Goal: Task Accomplishment & Management: Use online tool/utility

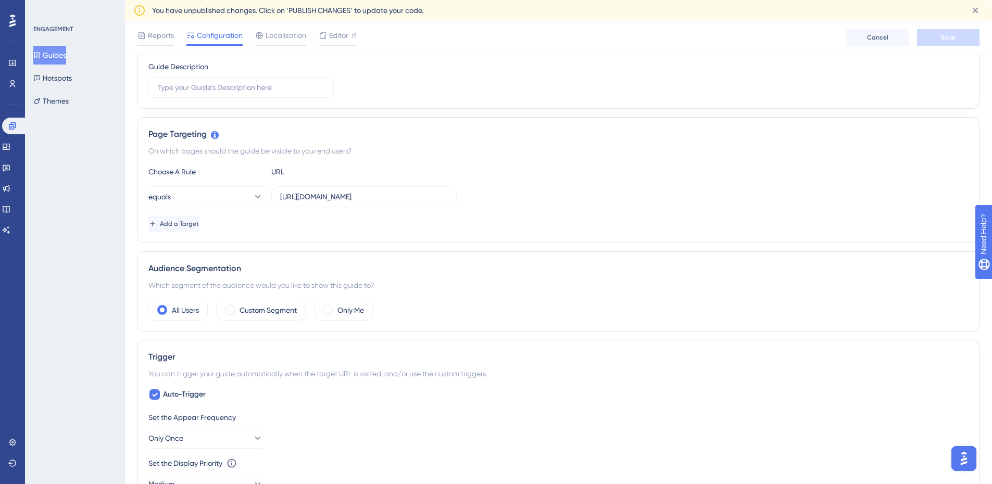
scroll to position [208, 0]
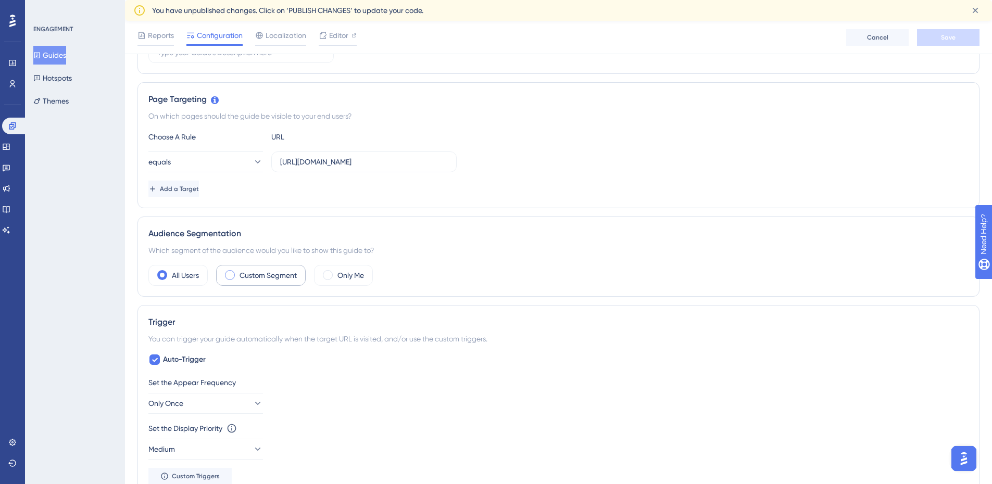
click at [274, 278] on label "Custom Segment" at bounding box center [268, 275] width 57 height 13
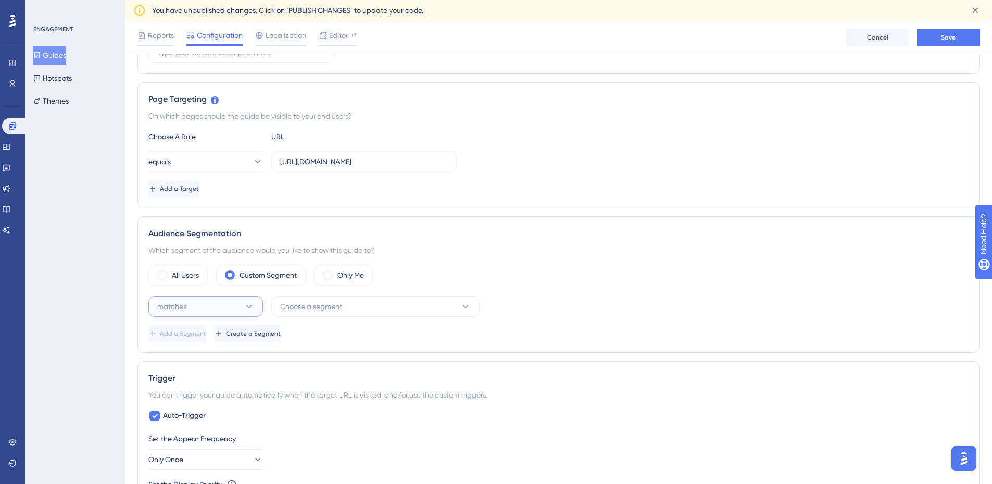
click at [226, 308] on button "matches" at bounding box center [205, 306] width 115 height 21
click at [237, 308] on button "matches" at bounding box center [205, 306] width 115 height 21
click at [339, 310] on span "Choose a segment" at bounding box center [311, 307] width 62 height 13
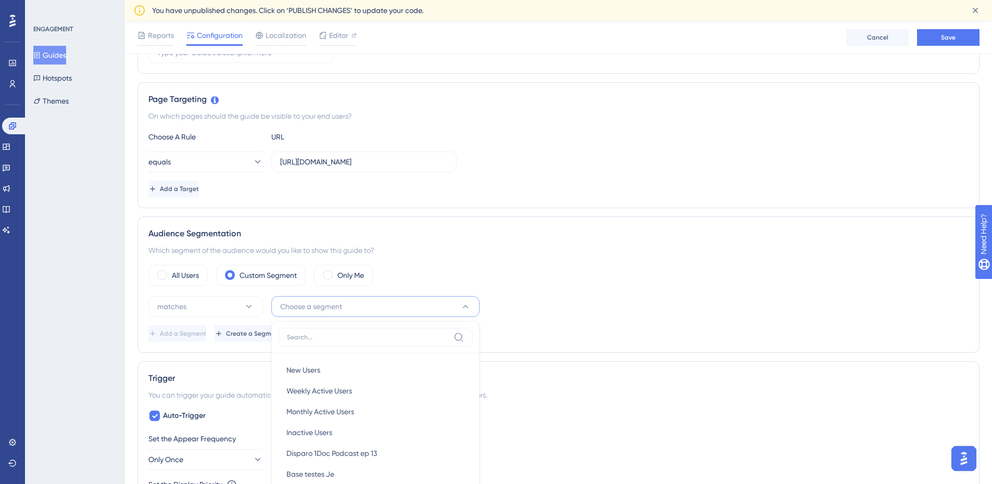
scroll to position [254, 0]
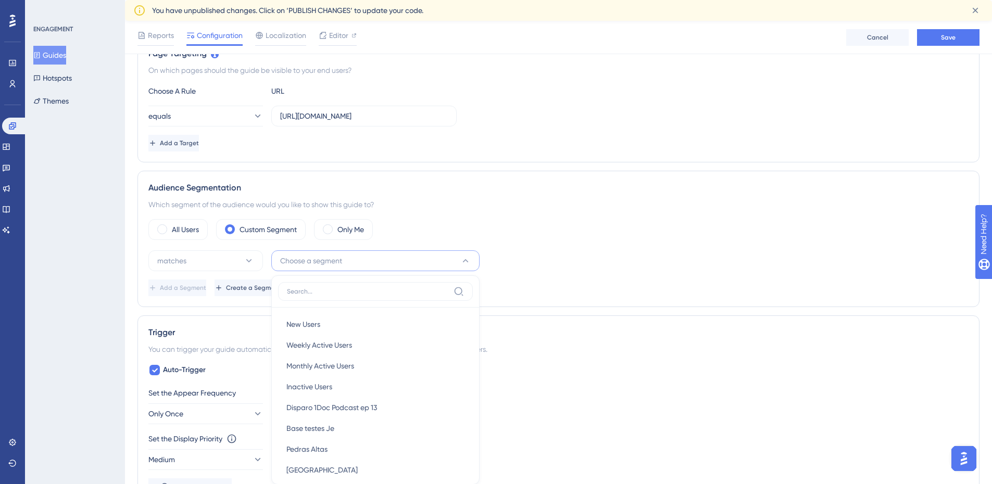
click at [532, 278] on div "matches Choose a segment New Users New Users Weekly Active Users Weekly Active …" at bounding box center [558, 274] width 820 height 46
click at [283, 296] on button "Create a Segment" at bounding box center [249, 288] width 68 height 17
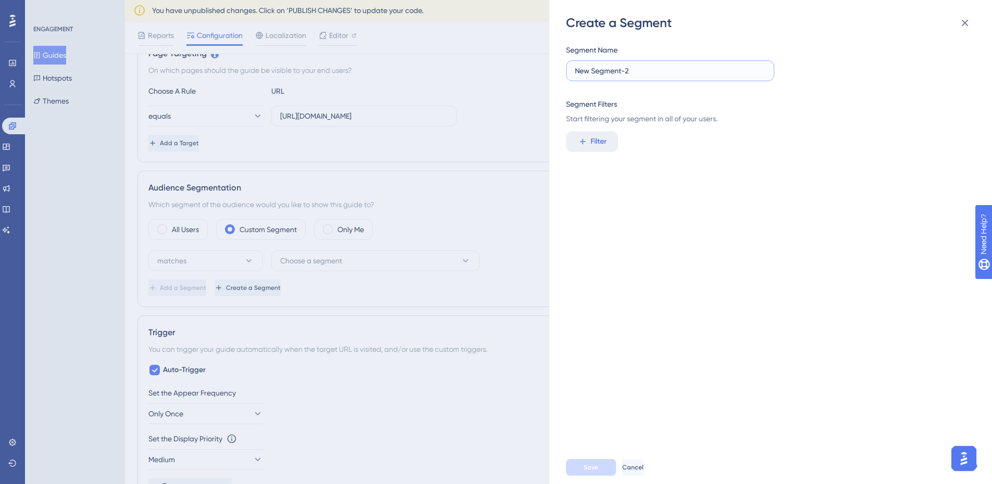
click at [696, 73] on input "New Segment-2" at bounding box center [670, 70] width 191 height 11
click at [599, 73] on input "New Segment-2" at bounding box center [670, 70] width 191 height 11
click at [592, 143] on span "Filter" at bounding box center [599, 141] width 16 height 13
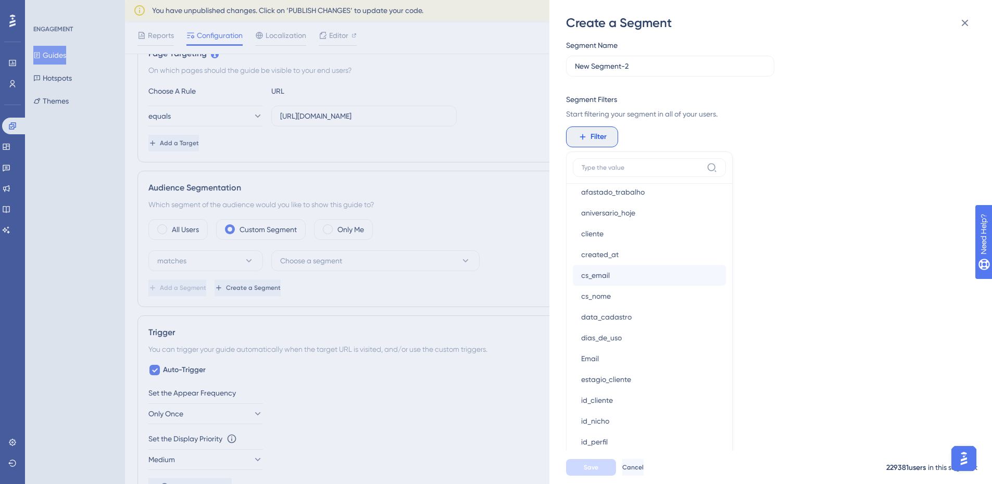
scroll to position [625, 0]
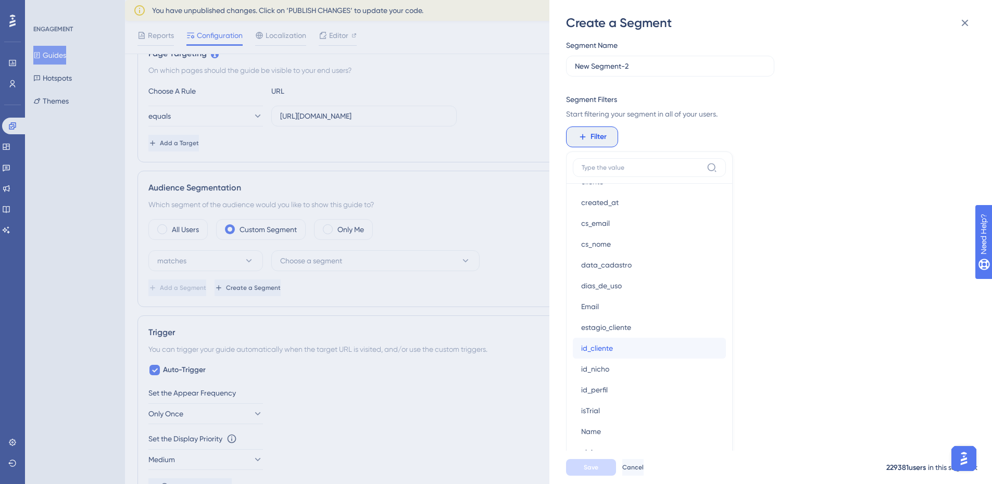
click at [666, 347] on button "id_cliente id_cliente" at bounding box center [649, 348] width 153 height 21
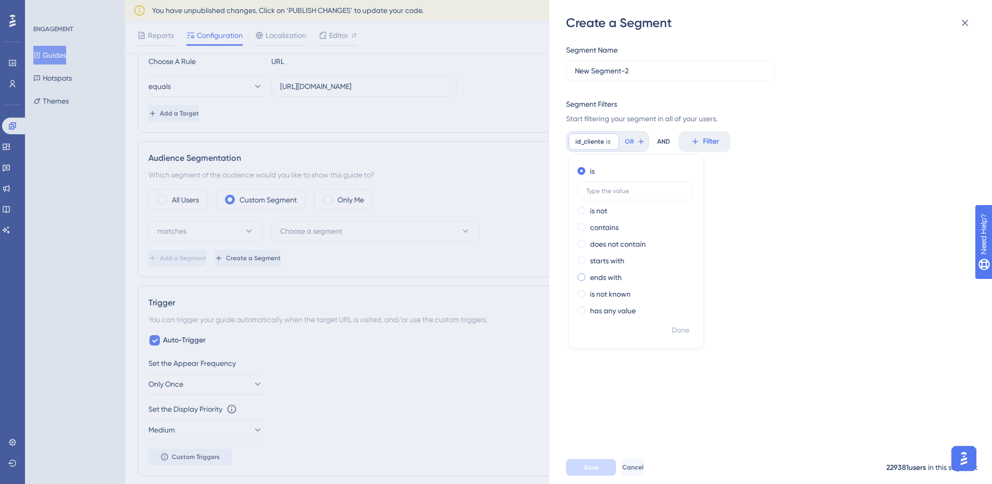
scroll to position [254, 0]
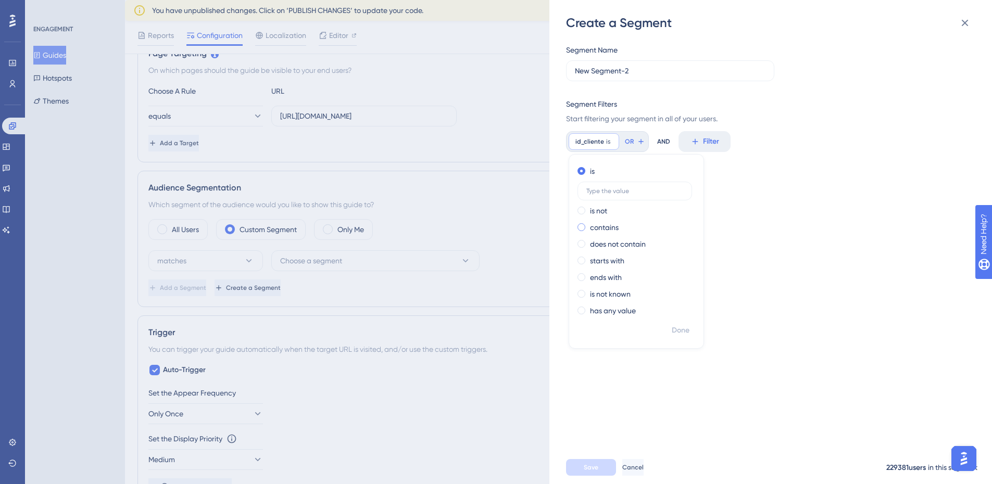
click at [689, 231] on div "contains" at bounding box center [635, 227] width 114 height 13
click at [681, 225] on input "text" at bounding box center [635, 224] width 97 height 7
click at [808, 293] on div "Segment Name New Segment-2 Segment Filters Start filtering your segment in all …" at bounding box center [776, 241] width 420 height 420
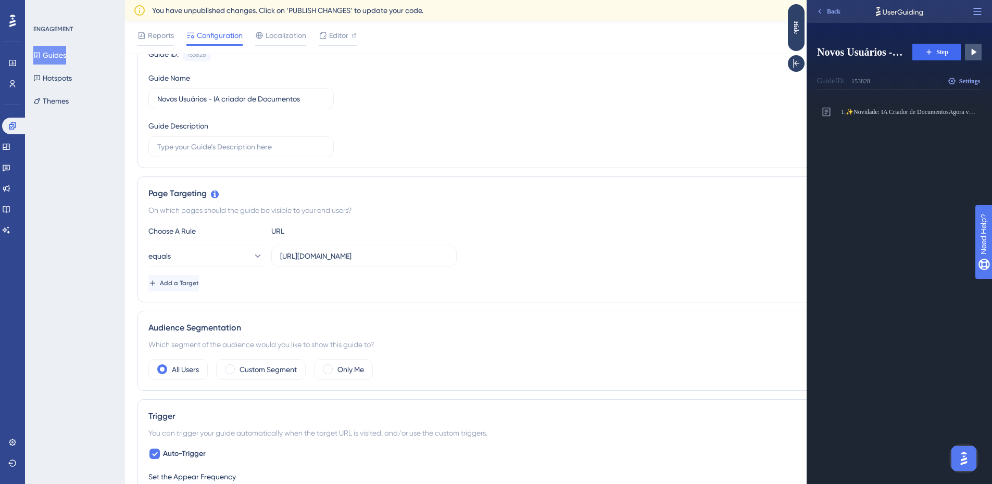
scroll to position [104, 0]
